Goal: Task Accomplishment & Management: Manage account settings

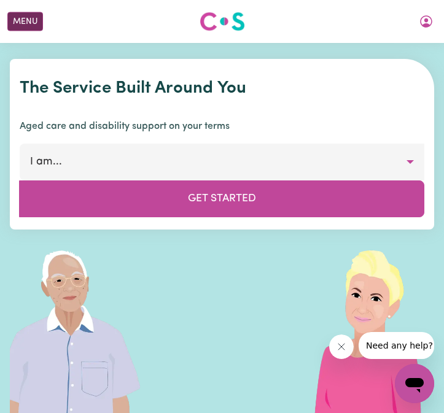
click at [30, 12] on div "Menu About us How it works Safety & resources Blog Find jobs [PERSON_NAME]" at bounding box center [222, 21] width 444 height 28
click at [26, 24] on button "Menu" at bounding box center [25, 21] width 36 height 19
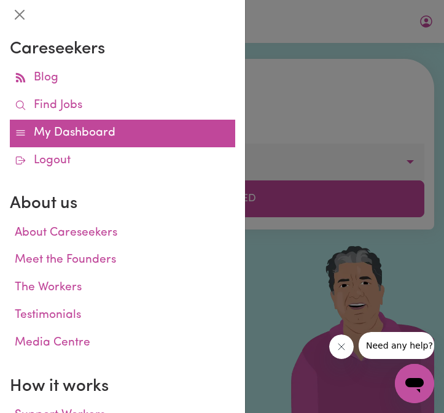
click at [60, 134] on link "My Dashboard" at bounding box center [122, 134] width 225 height 28
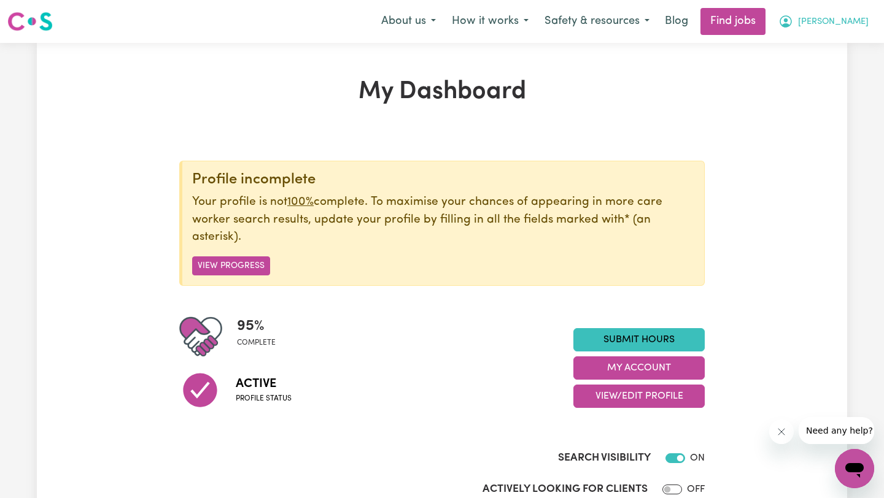
click at [443, 19] on span "[PERSON_NAME]" at bounding box center [833, 22] width 71 height 14
click at [443, 64] on link "My Dashboard" at bounding box center [827, 70] width 97 height 23
click at [443, 33] on button "[PERSON_NAME]" at bounding box center [823, 22] width 106 height 26
click at [443, 20] on span "[PERSON_NAME]" at bounding box center [833, 22] width 71 height 14
click at [443, 42] on link "My Account" at bounding box center [827, 47] width 97 height 23
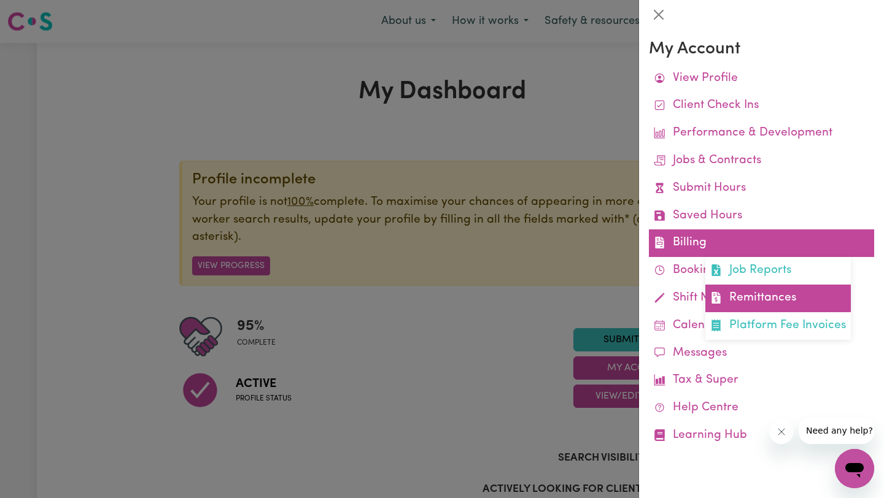
click at [443, 290] on link "Remittances" at bounding box center [777, 299] width 145 height 28
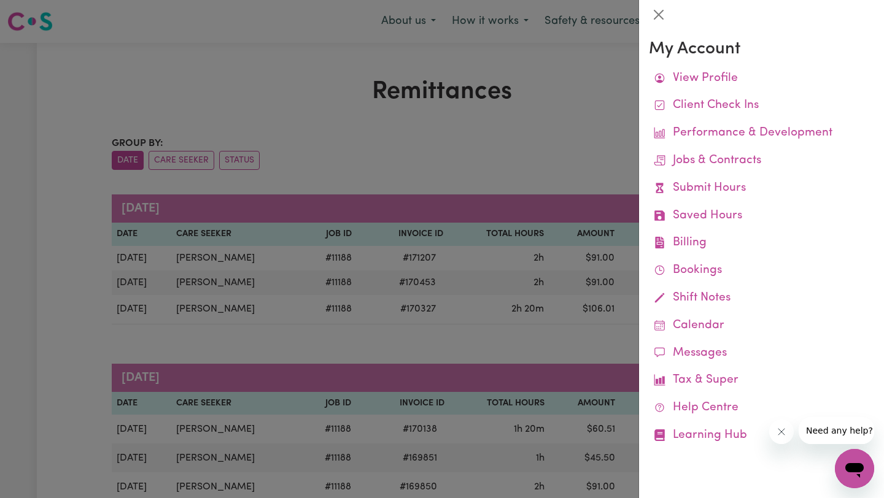
click at [443, 174] on div at bounding box center [442, 249] width 884 height 498
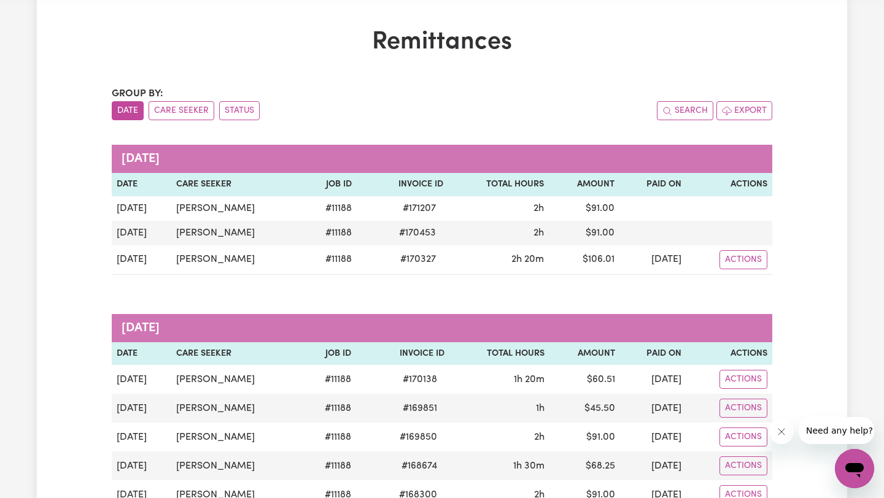
scroll to position [48, 0]
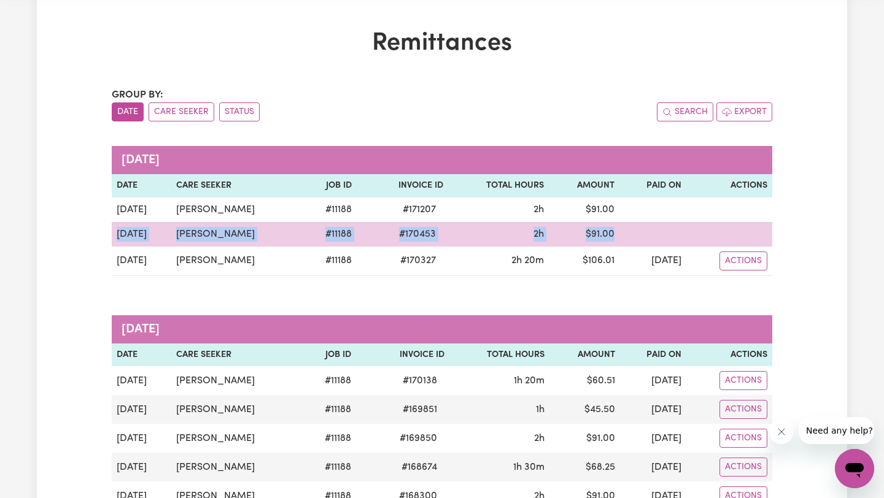
drag, startPoint x: 674, startPoint y: 218, endPoint x: 755, endPoint y: 231, distance: 82.1
click at [443, 231] on tbody "[DATE] [PERSON_NAME] # 11188 # 171207 2h $ 91.00 [DATE] [PERSON_NAME] # 11188 #…" at bounding box center [442, 237] width 660 height 79
click at [443, 231] on td at bounding box center [729, 234] width 86 height 25
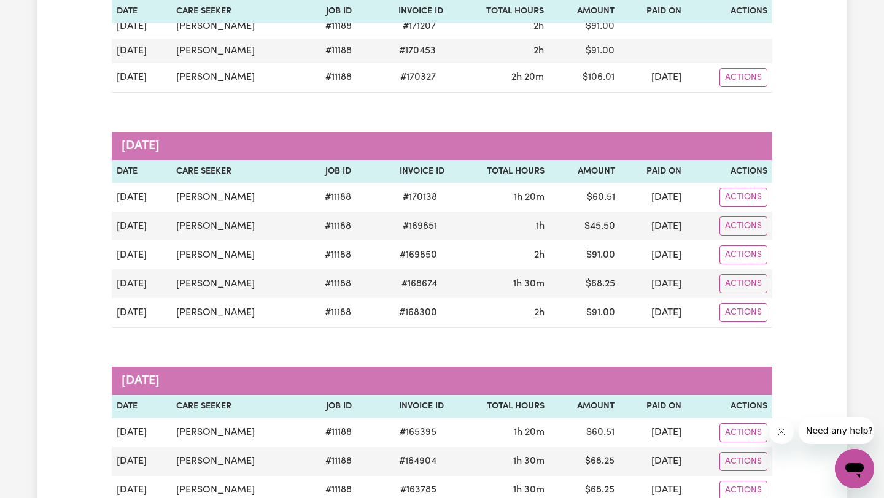
scroll to position [0, 0]
